Goal: Task Accomplishment & Management: Use online tool/utility

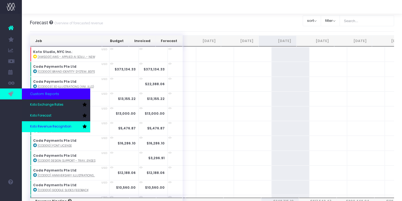
click at [43, 122] on link "Koto Revenue Recognition" at bounding box center [56, 126] width 68 height 11
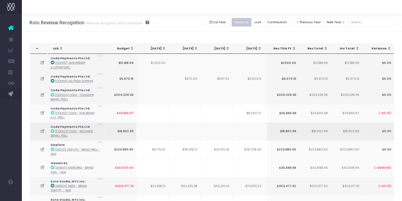
click at [42, 131] on icon at bounding box center [42, 131] width 5 height 5
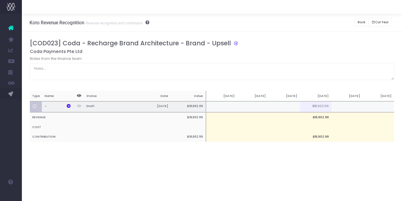
click at [296, 107] on td at bounding box center [283, 106] width 31 height 11
type input "5000"
click at [299, 182] on div "Koto Revenue Recognition Revenue recognition and contribution Back Hide history…" at bounding box center [212, 107] width 380 height 187
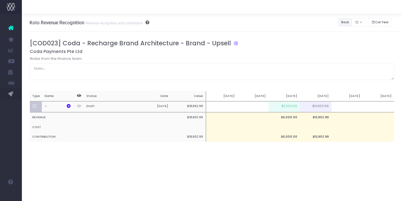
click at [342, 21] on button "Back" at bounding box center [345, 22] width 14 height 8
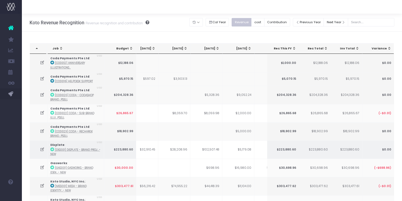
scroll to position [0, 87]
